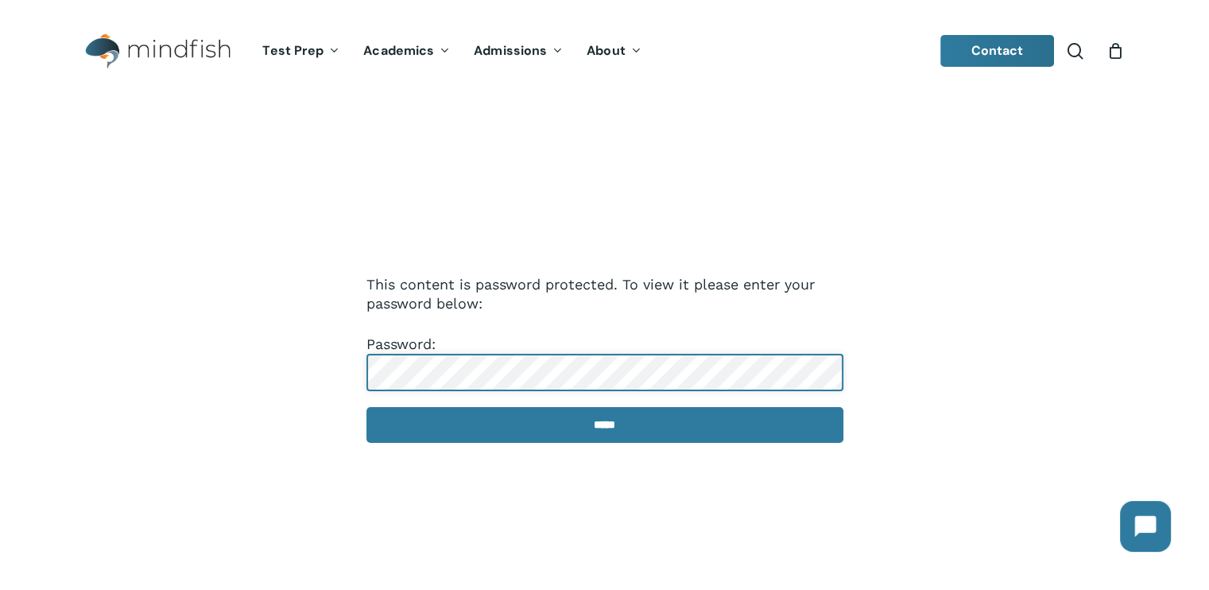
click at [366, 407] on input "*****" at bounding box center [604, 425] width 477 height 36
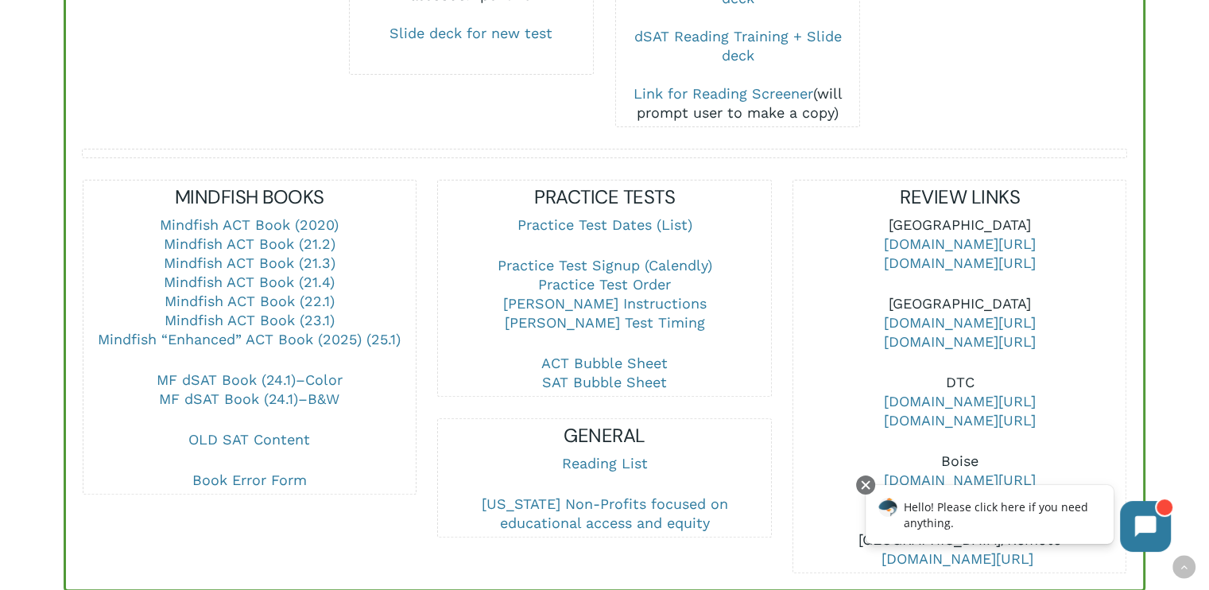
scroll to position [483, 0]
click at [296, 398] on link "MF dSAT Book (24.1)–B&W" at bounding box center [249, 398] width 180 height 17
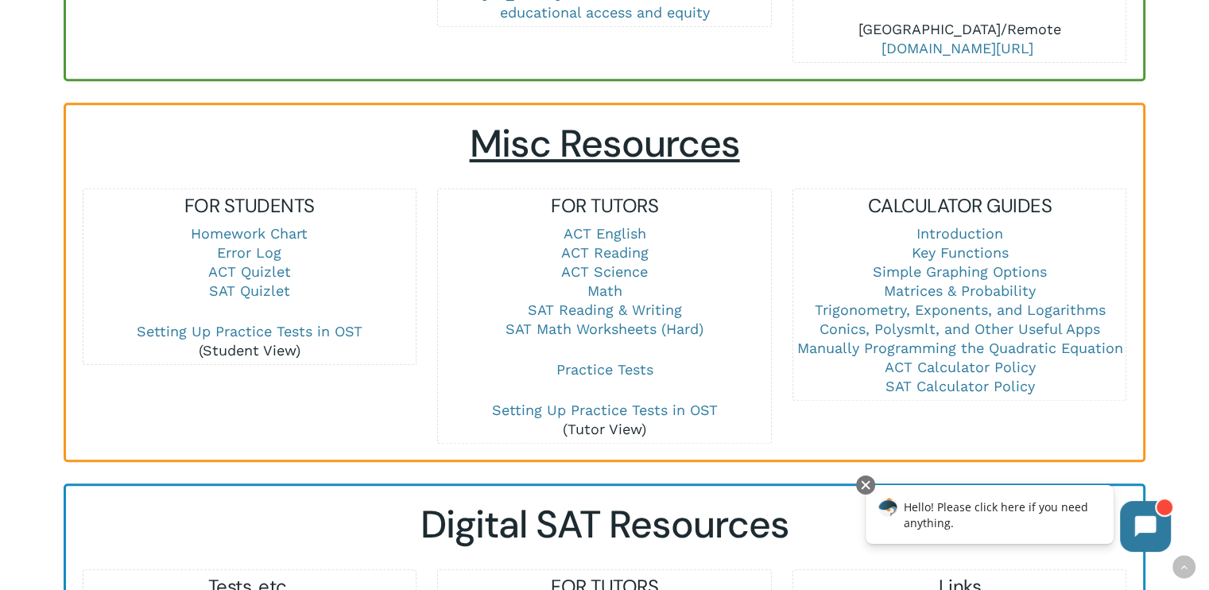
scroll to position [995, 0]
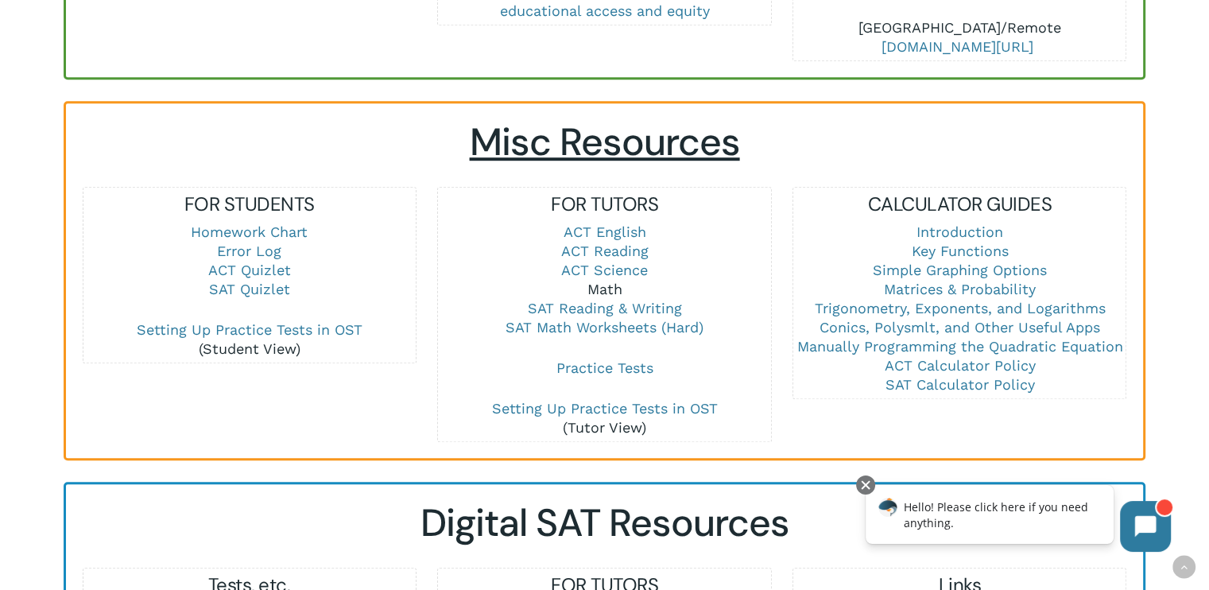
click at [601, 284] on link "Math" at bounding box center [603, 288] width 35 height 17
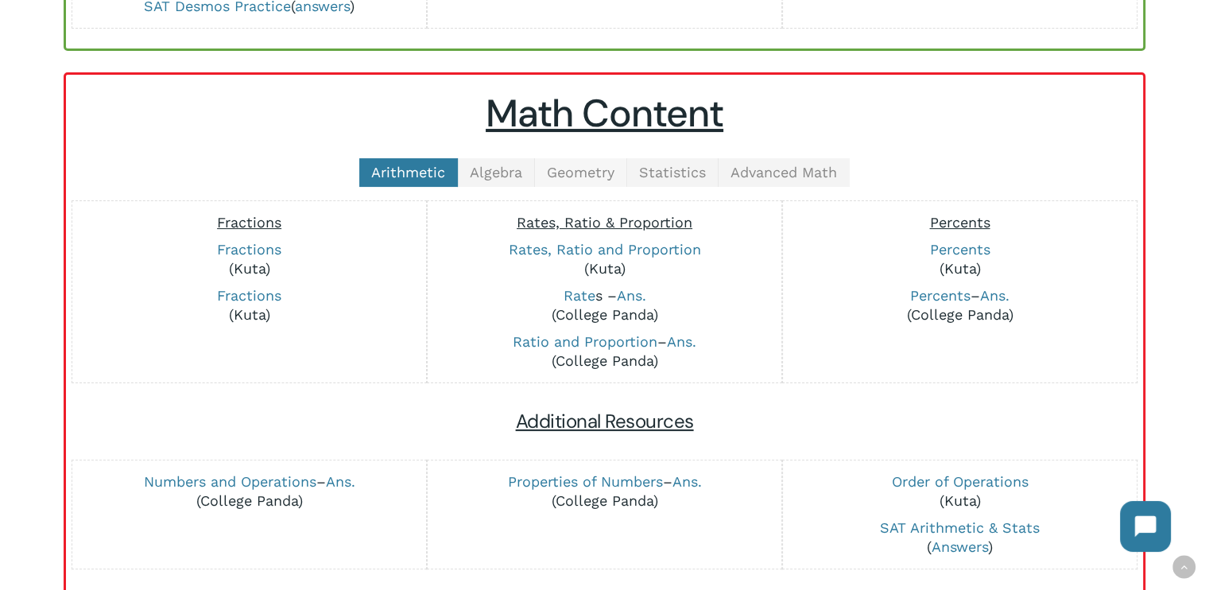
scroll to position [324, 0]
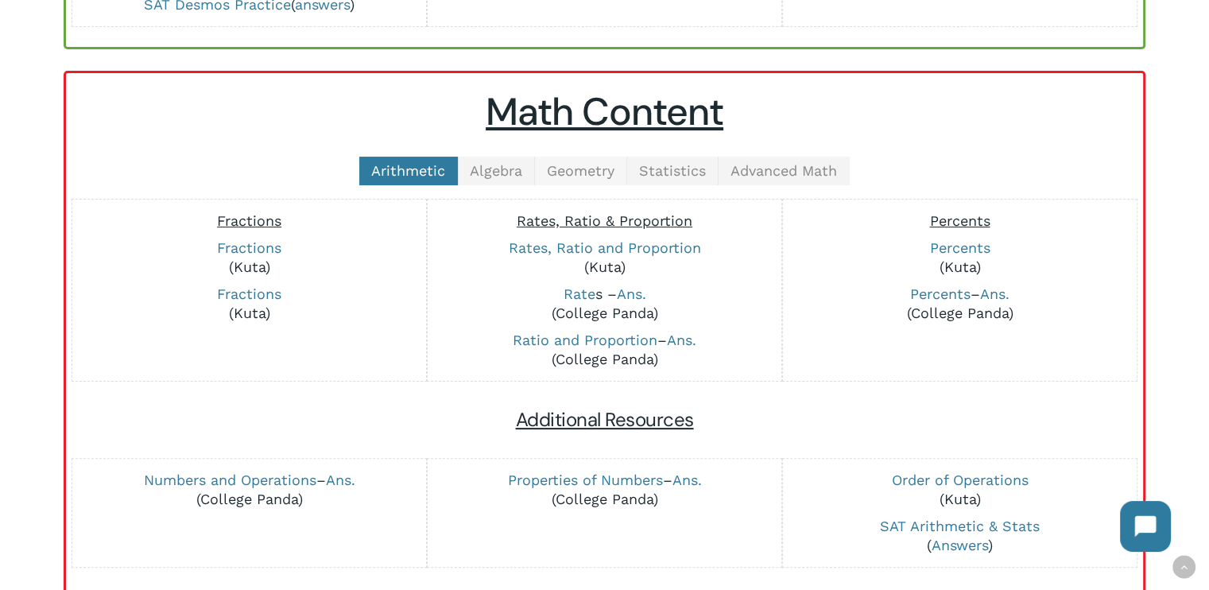
click at [577, 176] on span "Geometry" at bounding box center [581, 170] width 68 height 17
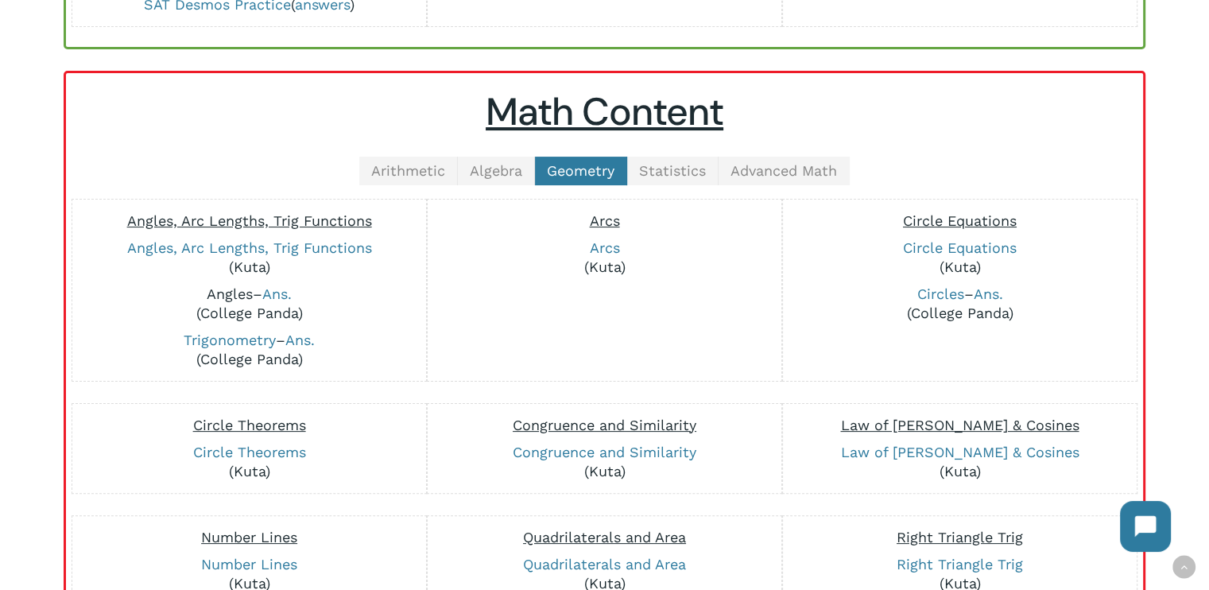
click at [229, 288] on link "Angles" at bounding box center [230, 293] width 46 height 17
